Goal: Information Seeking & Learning: Learn about a topic

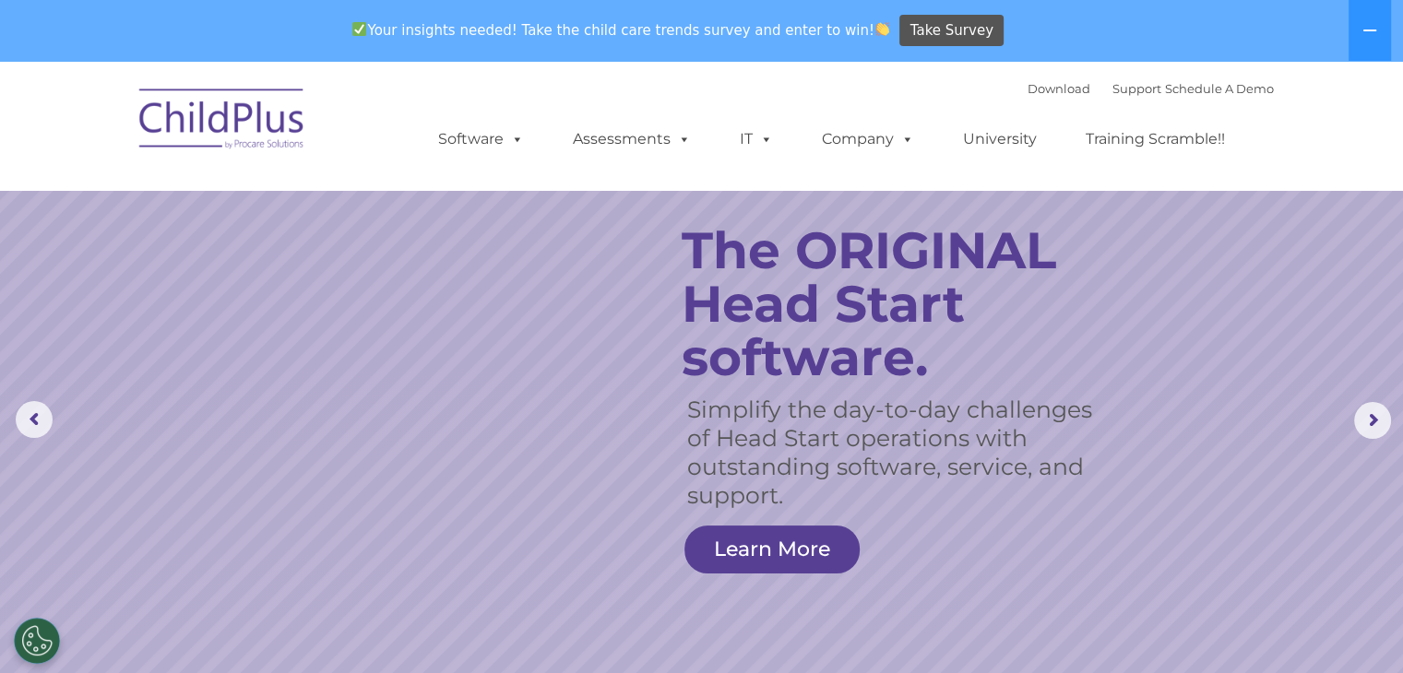
select select "MEDIUM"
click at [1018, 138] on link "University" at bounding box center [999, 139] width 111 height 37
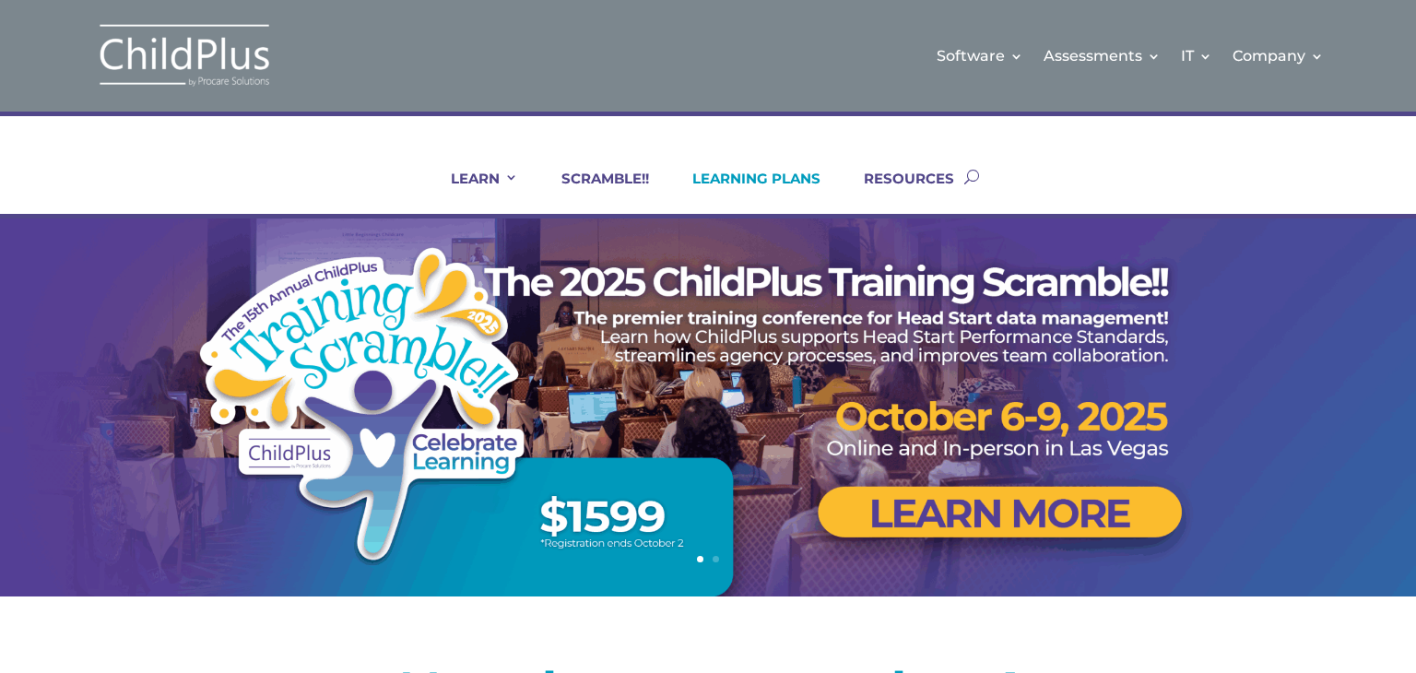
click at [753, 182] on link "LEARNING PLANS" at bounding box center [744, 192] width 151 height 44
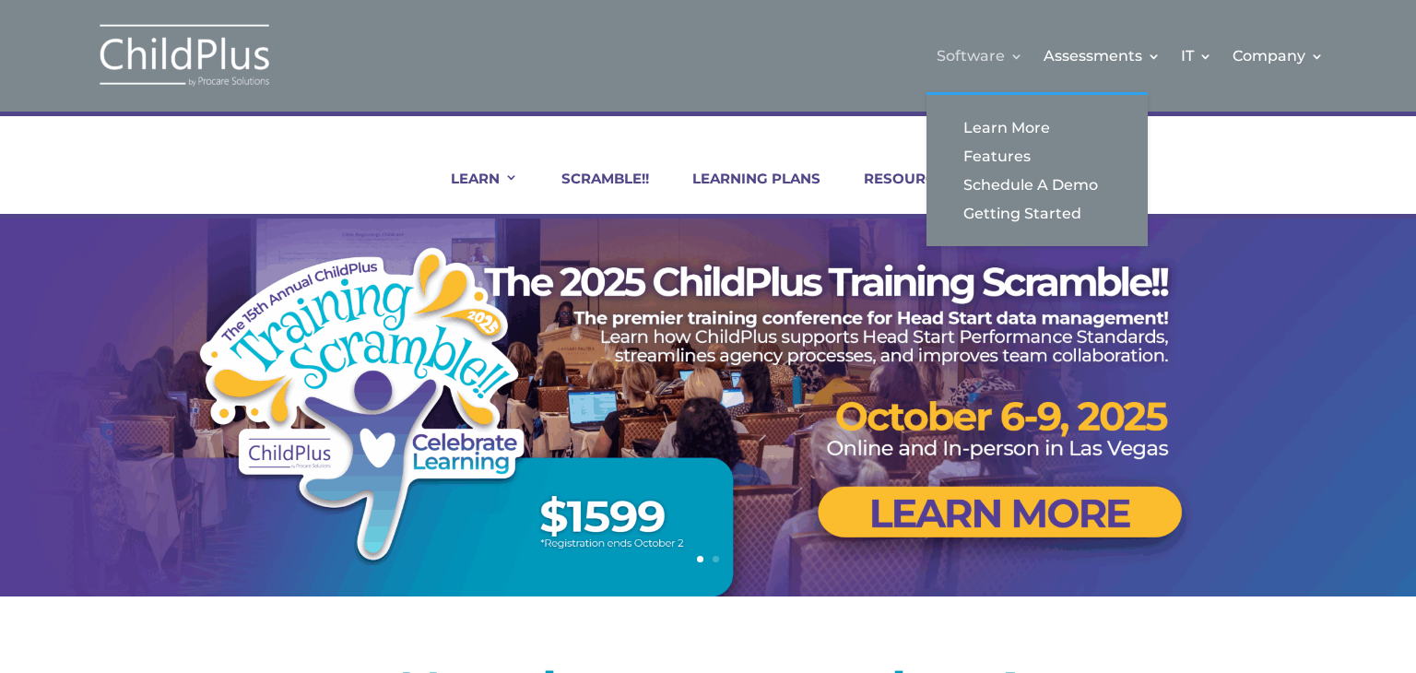
click at [959, 64] on link "Software" at bounding box center [980, 55] width 87 height 75
click at [974, 133] on link "Learn More" at bounding box center [1037, 127] width 184 height 29
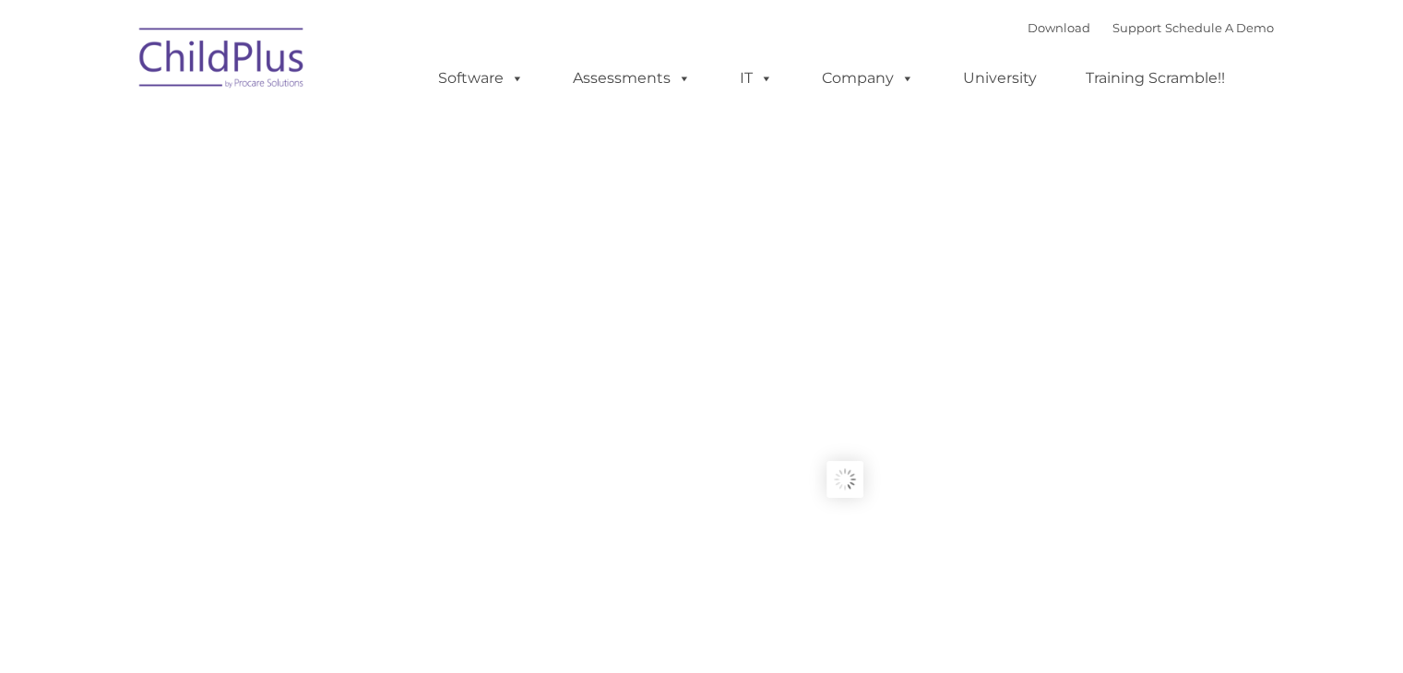
type input ""
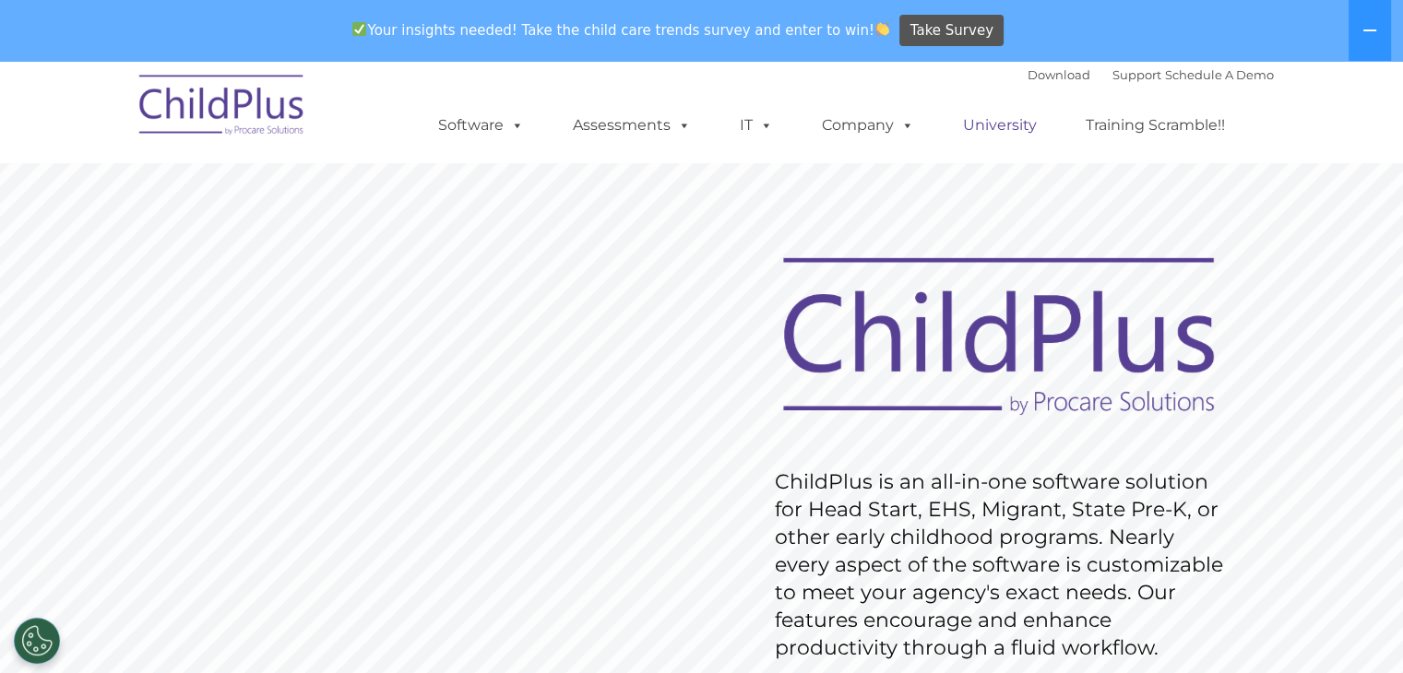
click at [994, 123] on link "University" at bounding box center [999, 125] width 111 height 37
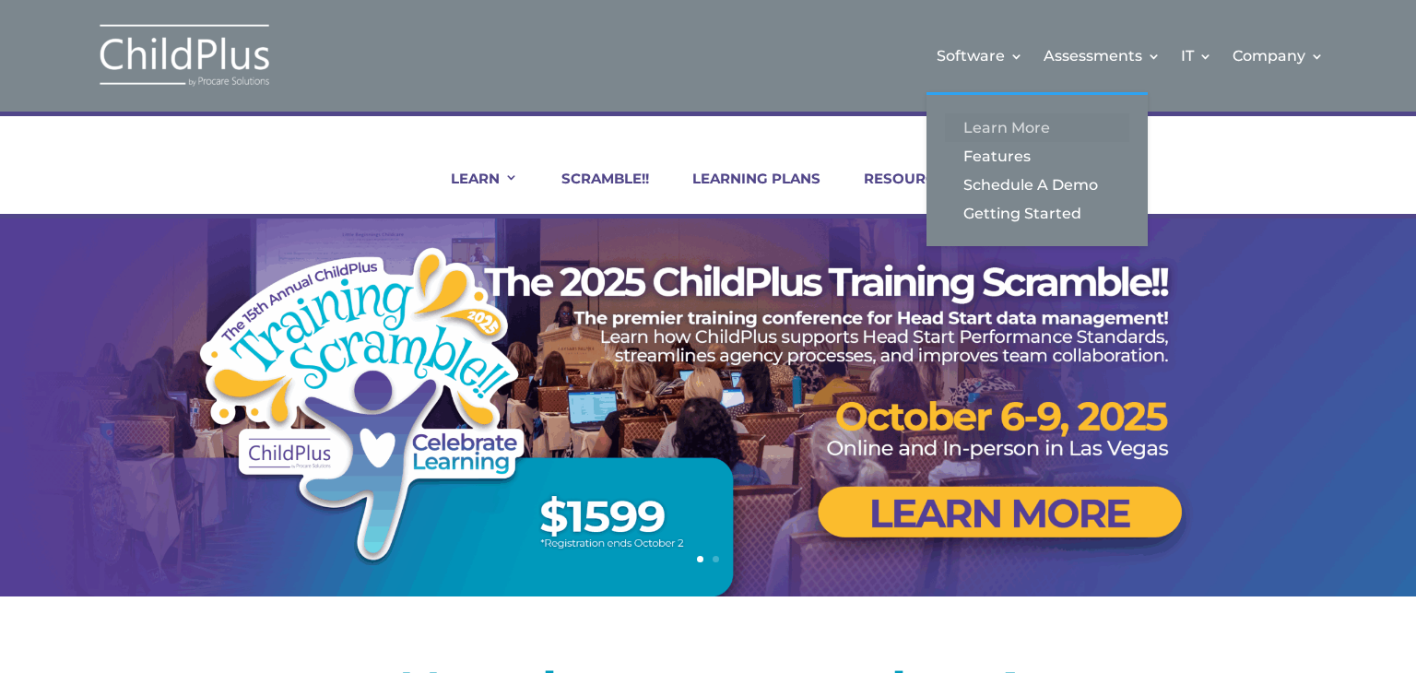
click at [979, 125] on link "Learn More" at bounding box center [1037, 127] width 184 height 29
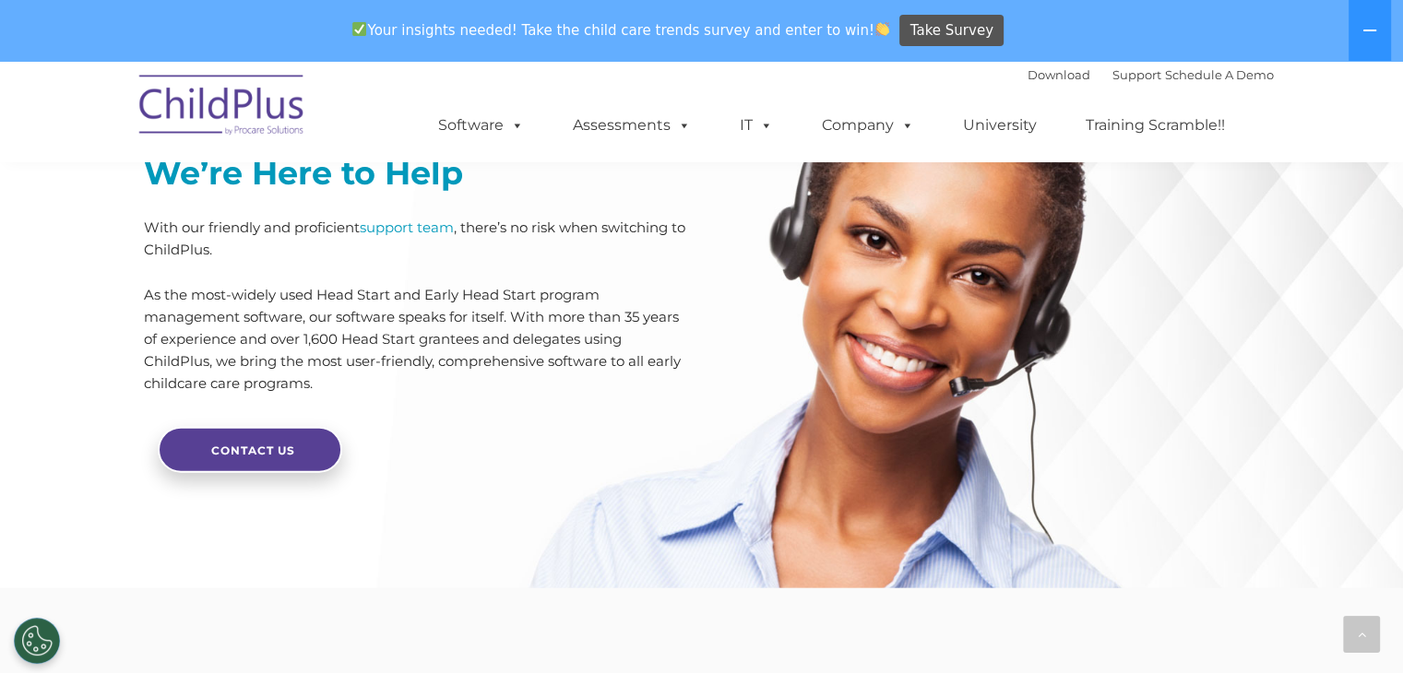
scroll to position [4159, 0]
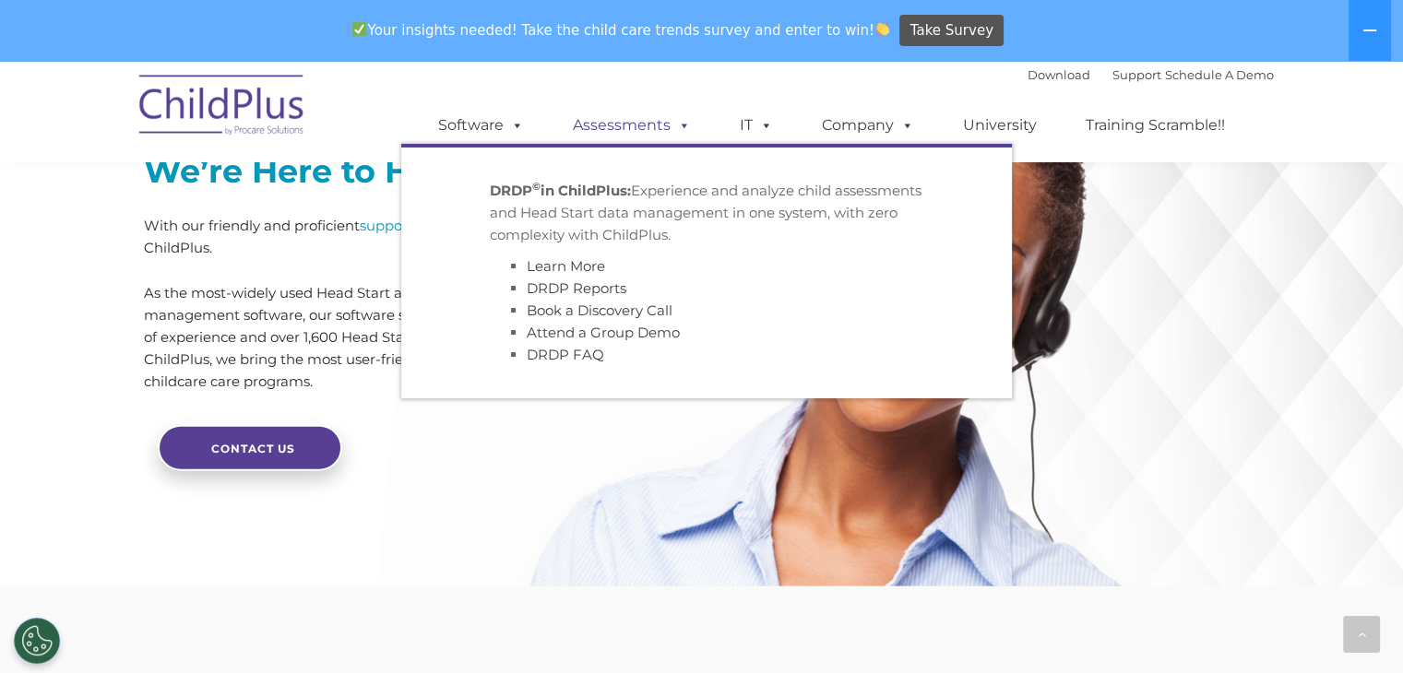
click at [681, 134] on span at bounding box center [680, 125] width 20 height 18
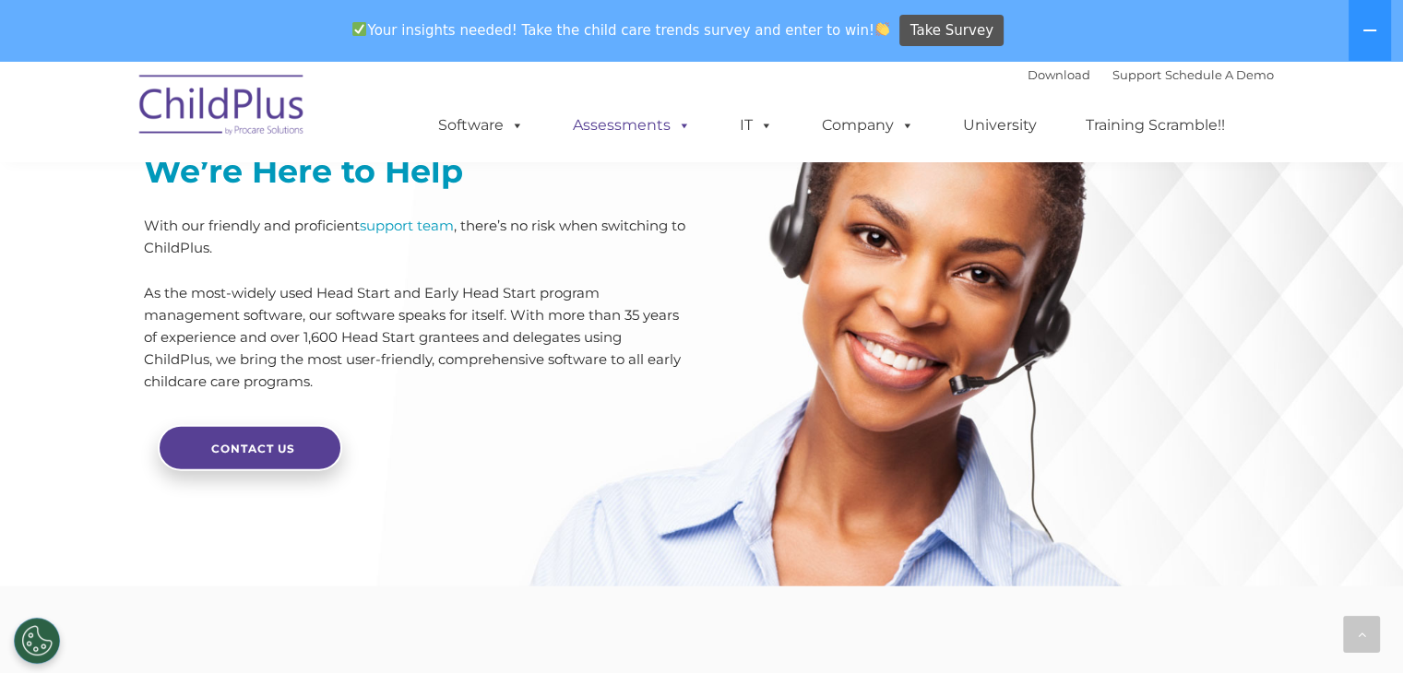
click at [681, 134] on span at bounding box center [680, 125] width 20 height 18
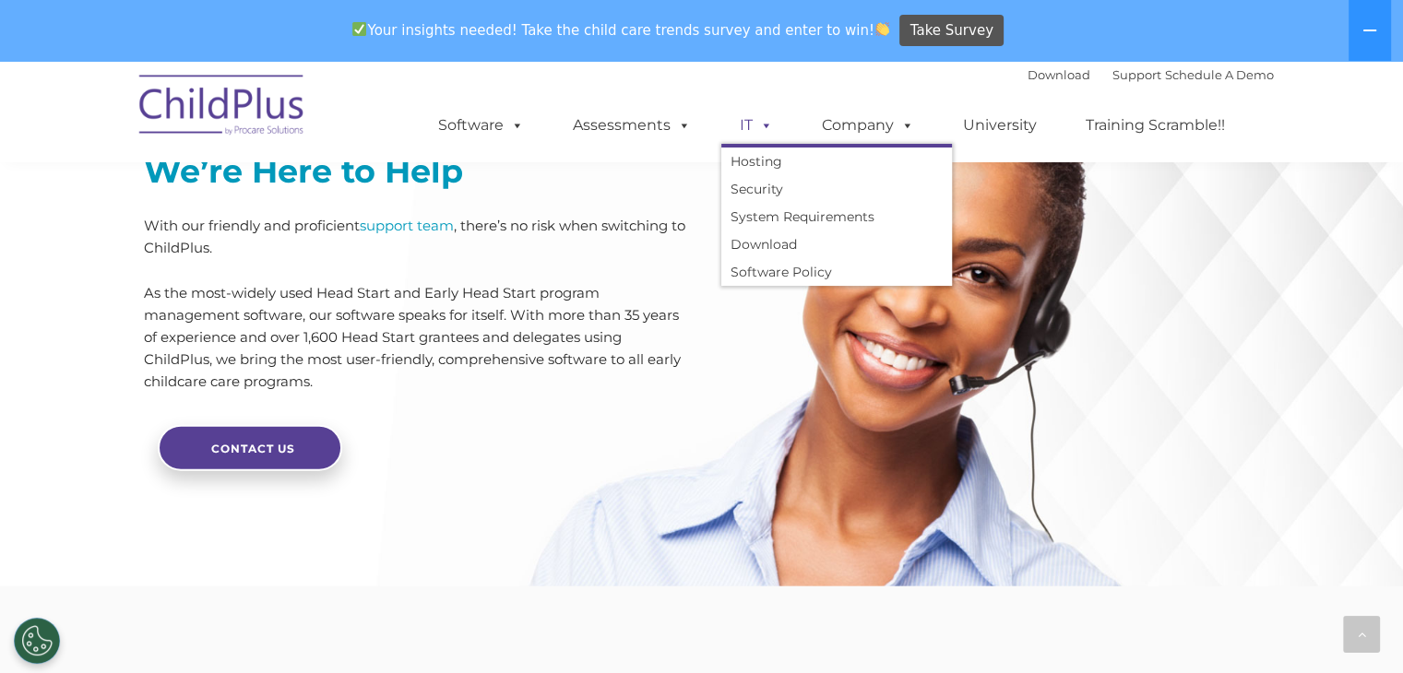
click at [760, 134] on span at bounding box center [762, 125] width 20 height 18
